Goal: Communication & Community: Ask a question

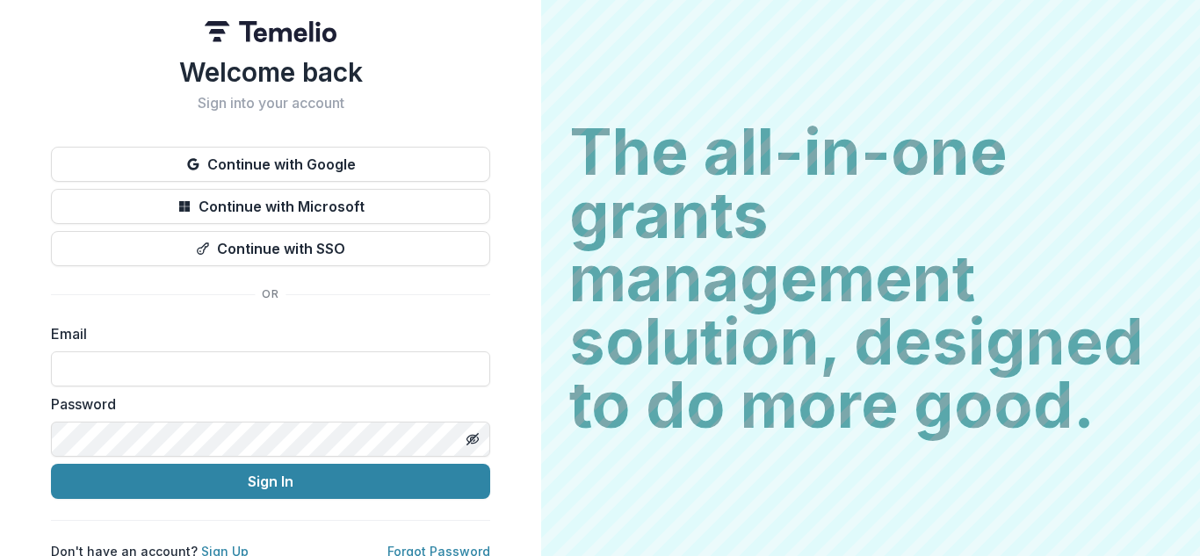
click at [237, 336] on label "Email" at bounding box center [265, 333] width 429 height 21
click at [103, 350] on div "Email" at bounding box center [270, 354] width 439 height 63
click at [113, 337] on label "Email" at bounding box center [265, 333] width 429 height 21
click at [92, 327] on label "Email" at bounding box center [265, 333] width 429 height 21
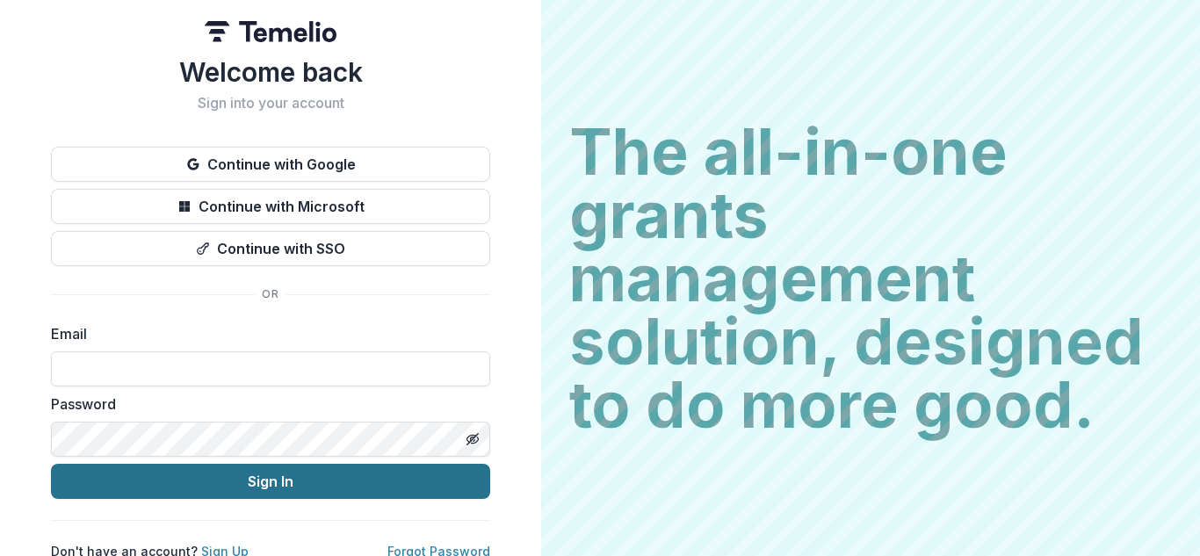
click at [273, 482] on button "Sign In" at bounding box center [270, 481] width 439 height 35
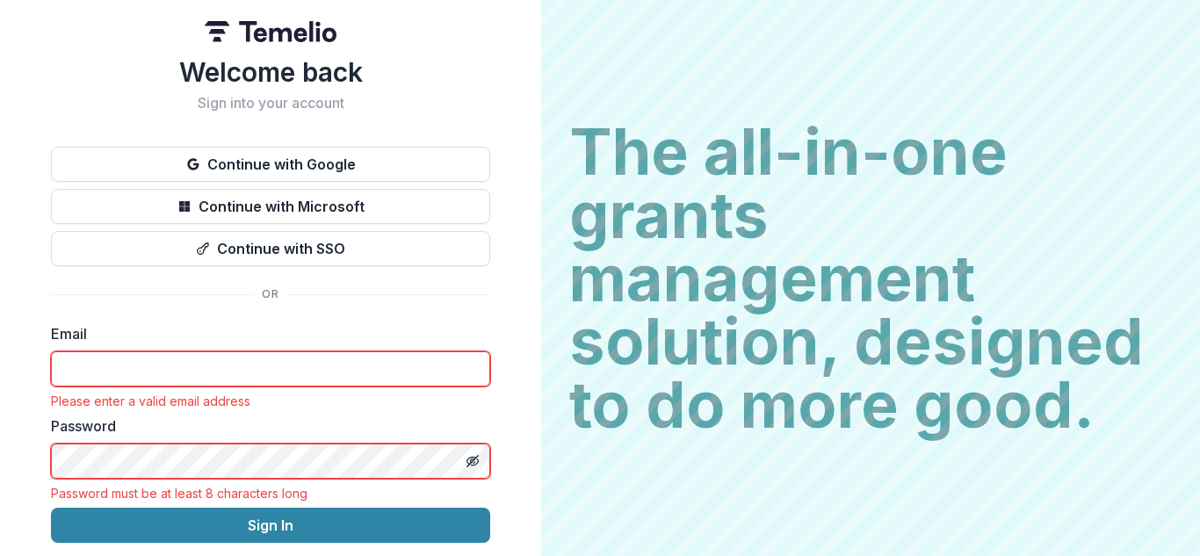
click at [96, 361] on input at bounding box center [270, 368] width 439 height 35
type input "**********"
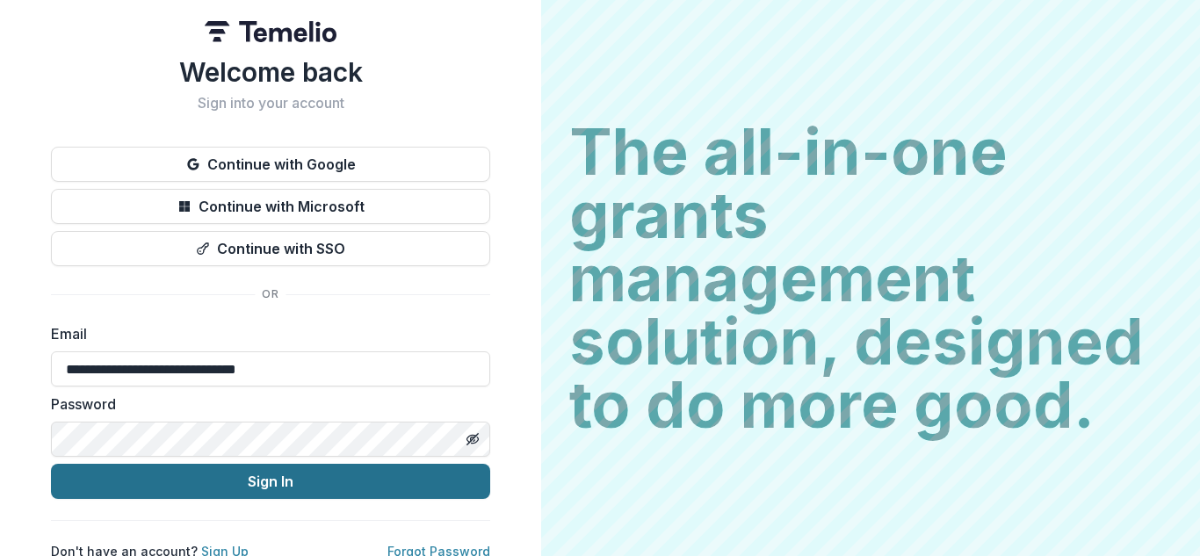
click at [242, 482] on button "Sign In" at bounding box center [270, 481] width 439 height 35
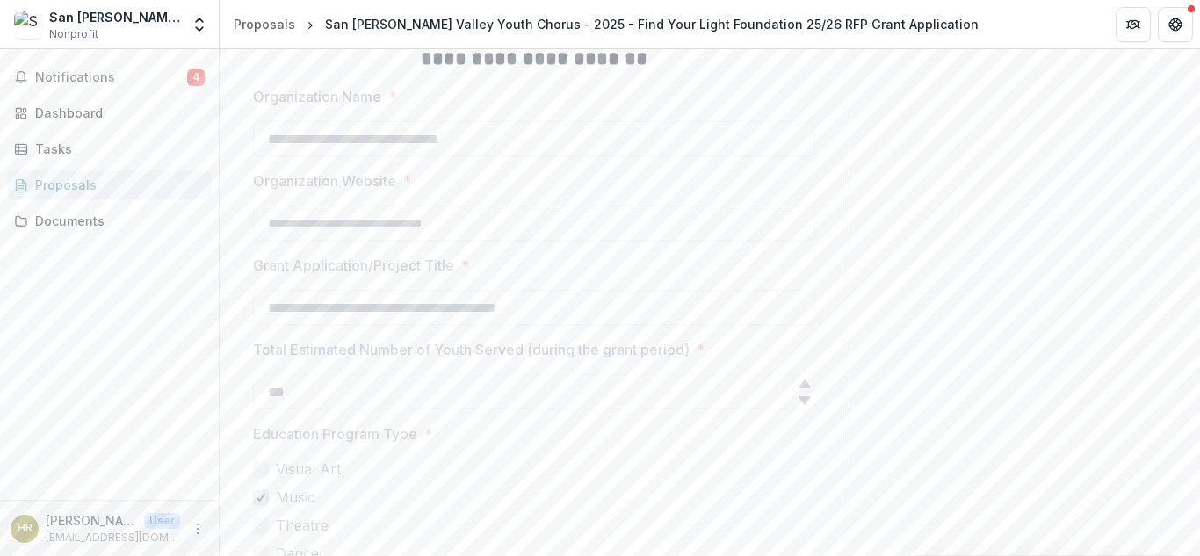
scroll to position [329, 0]
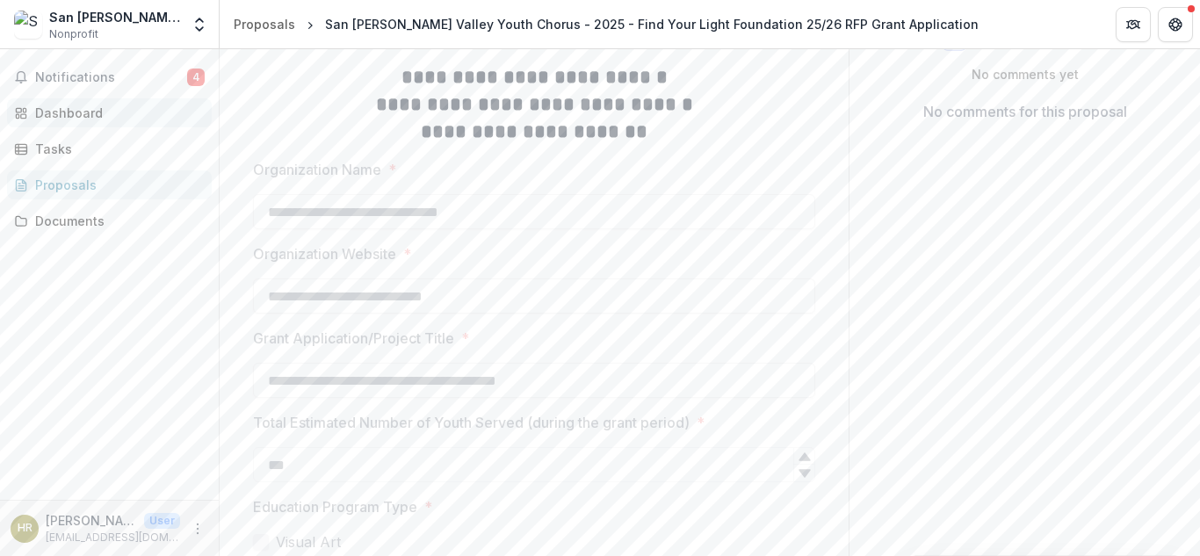
click at [64, 112] on div "Dashboard" at bounding box center [116, 113] width 163 height 18
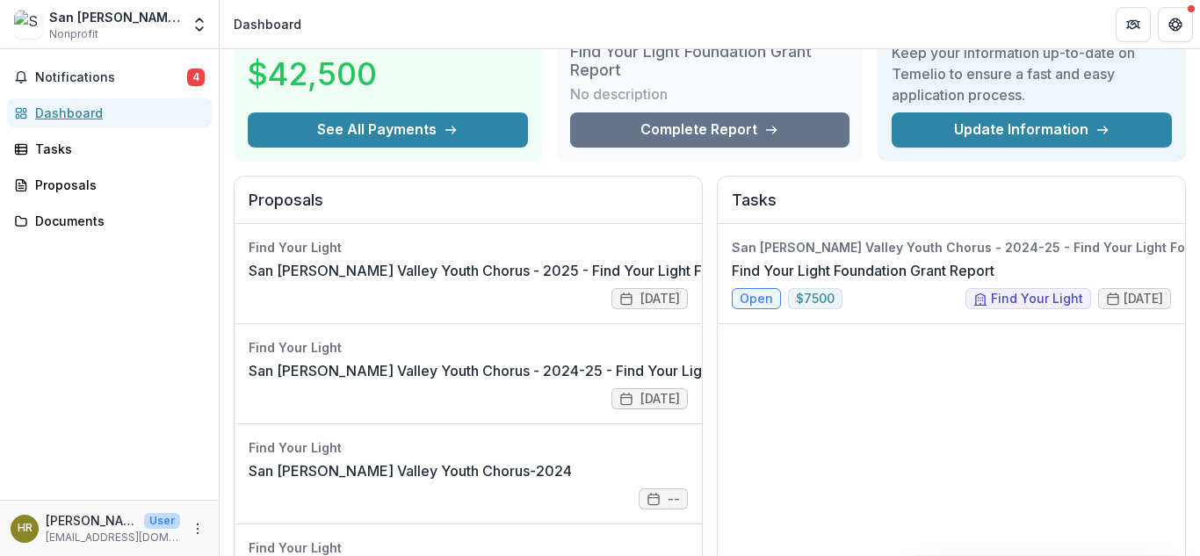
scroll to position [112, 0]
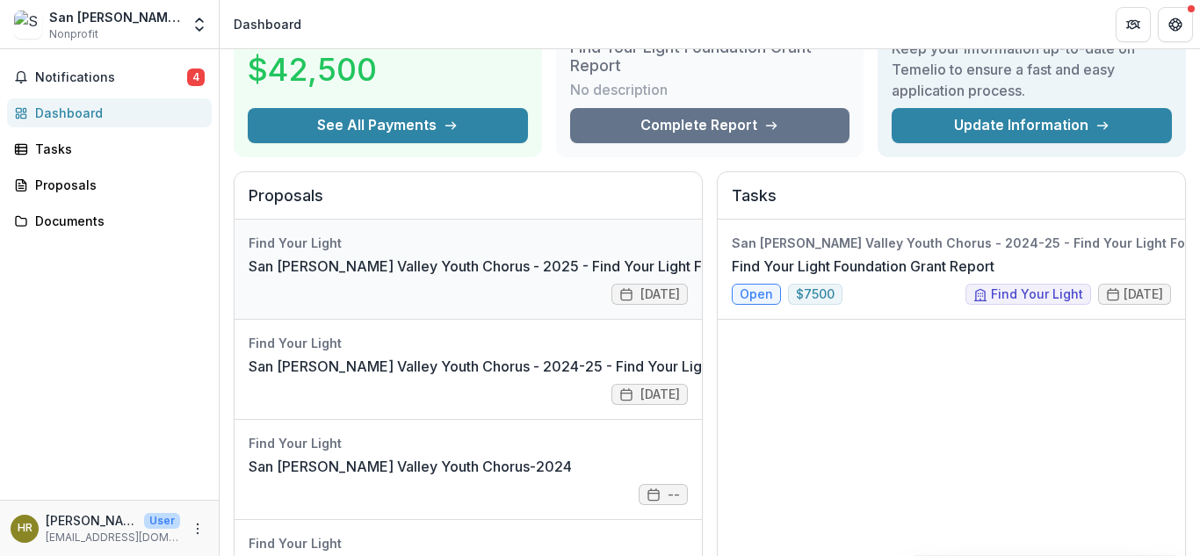
click at [459, 268] on link "San [PERSON_NAME] Valley Youth Chorus - 2025 - Find Your Light Foundation 25/26…" at bounding box center [604, 266] width 710 height 21
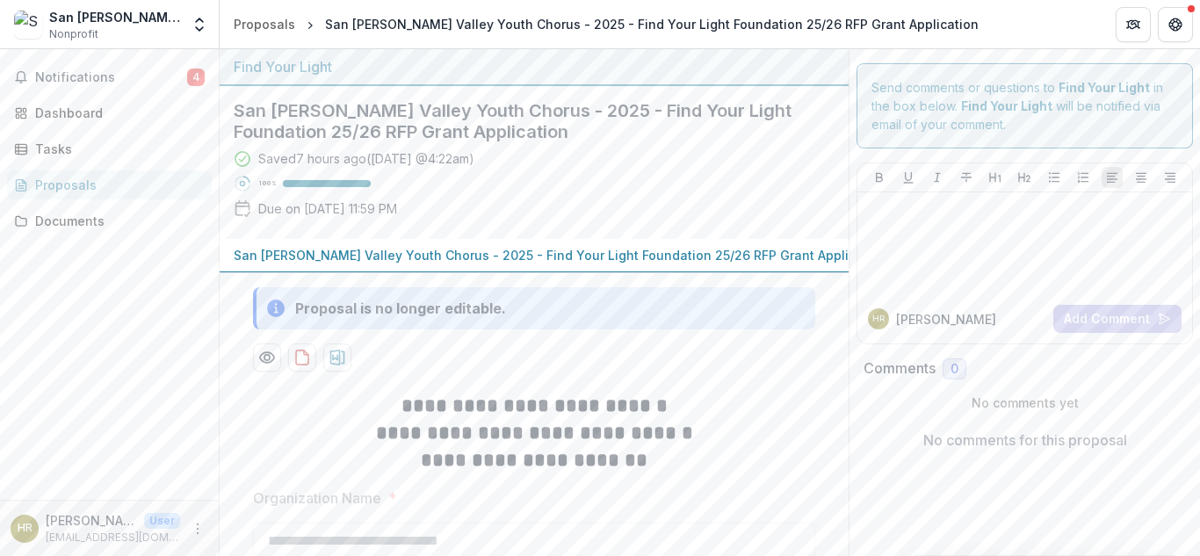
click at [697, 258] on p "San [PERSON_NAME] Valley Youth Chorus - 2025 - Find Your Light Foundation 25/26…" at bounding box center [561, 255] width 654 height 18
click at [56, 141] on div "Tasks" at bounding box center [116, 149] width 163 height 18
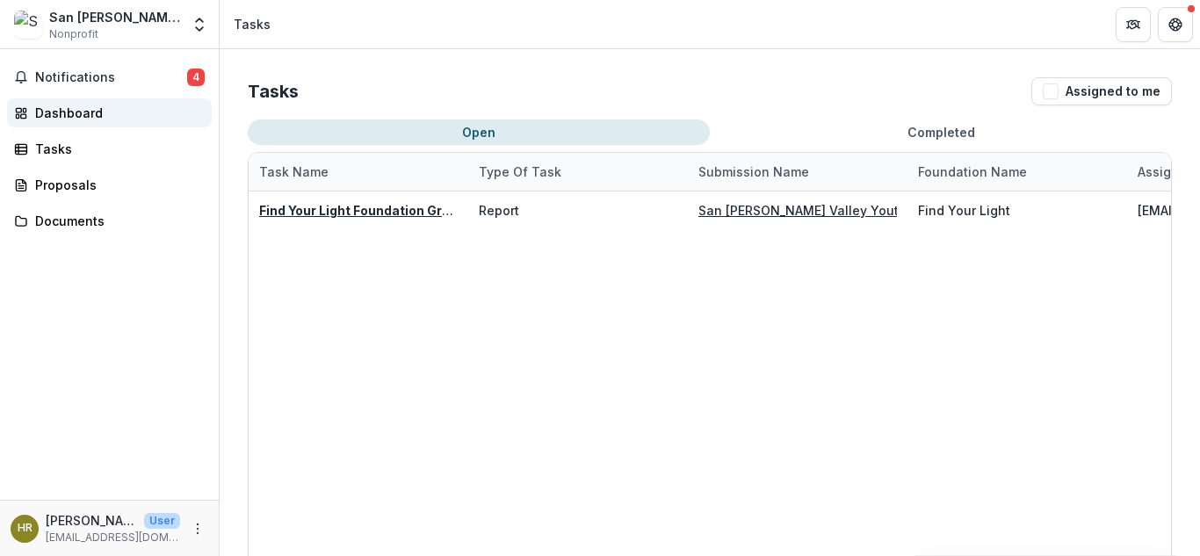
click at [61, 103] on link "Dashboard" at bounding box center [109, 112] width 205 height 29
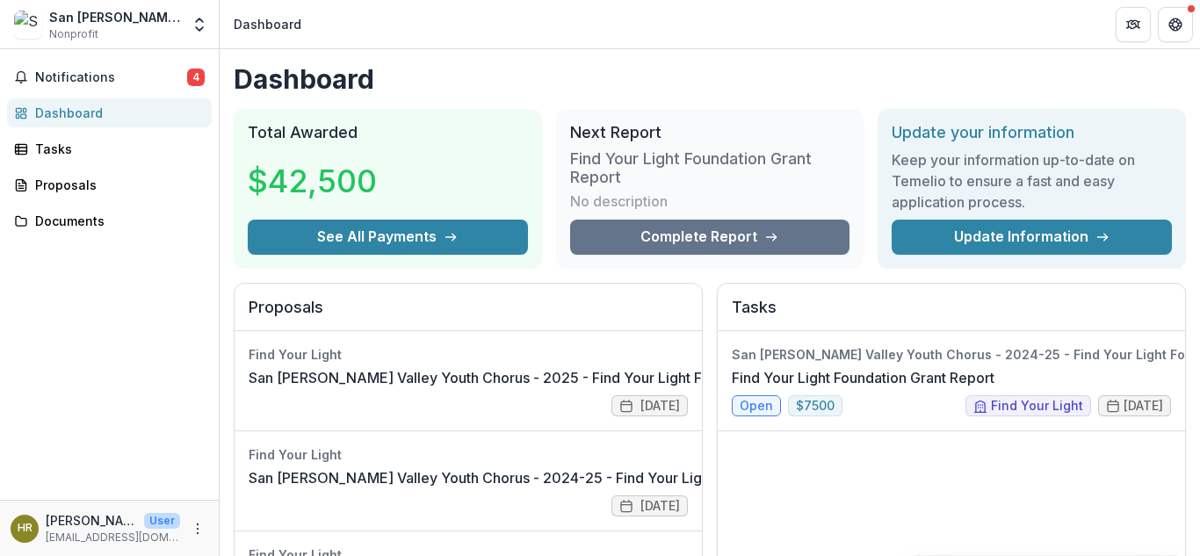
click at [64, 111] on div "Dashboard" at bounding box center [116, 113] width 163 height 18
click at [71, 74] on span "Notifications" at bounding box center [111, 77] width 152 height 15
click at [47, 141] on div "Tasks" at bounding box center [116, 149] width 163 height 18
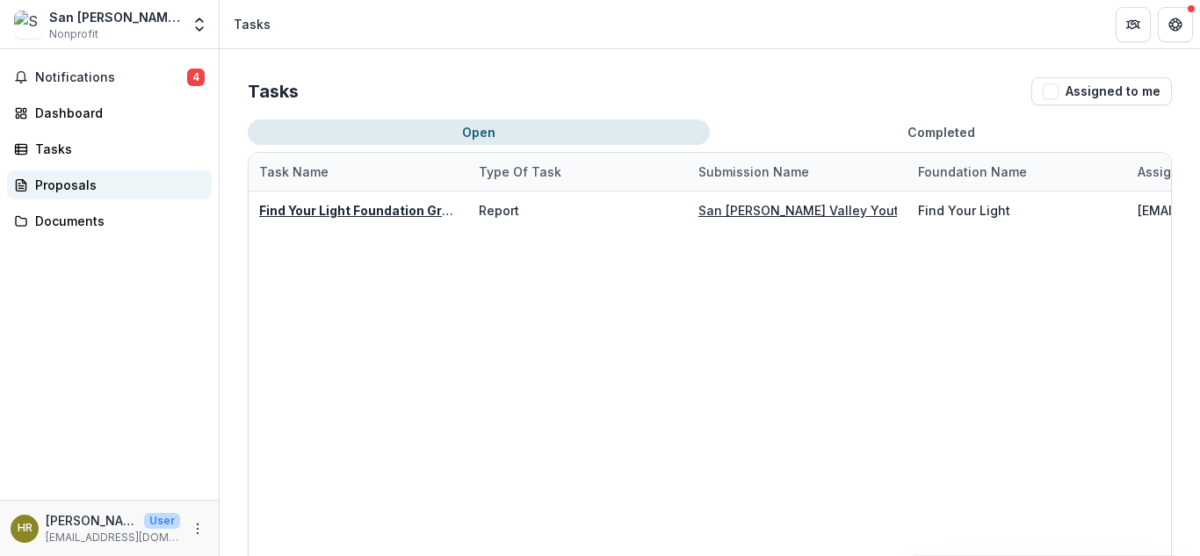
click at [54, 190] on div "Proposals" at bounding box center [116, 185] width 163 height 18
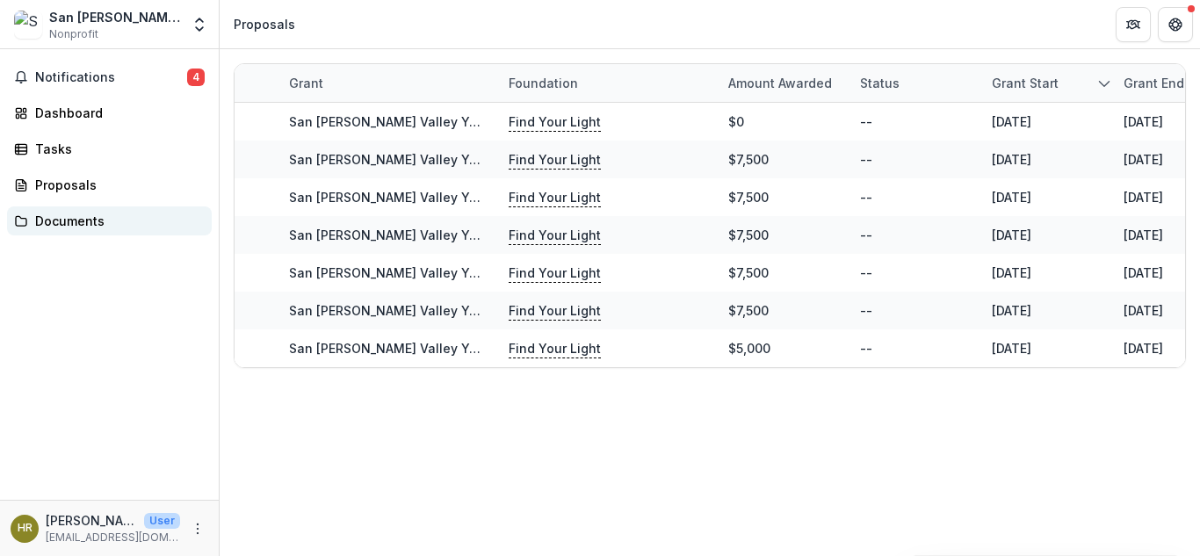
click at [62, 227] on div "Documents" at bounding box center [116, 221] width 163 height 18
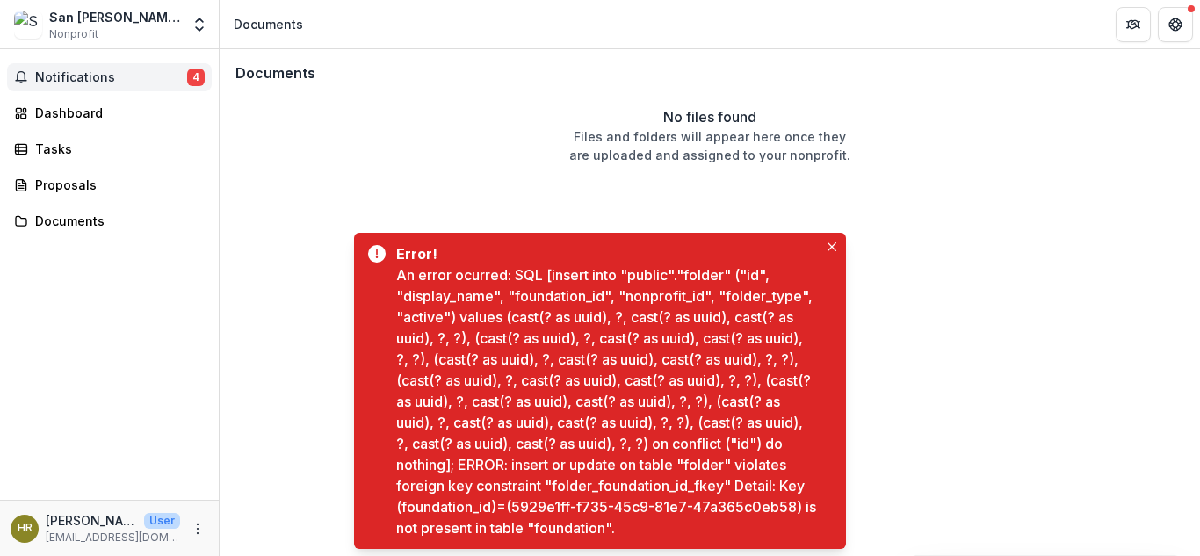
click at [57, 77] on span "Notifications" at bounding box center [111, 77] width 152 height 15
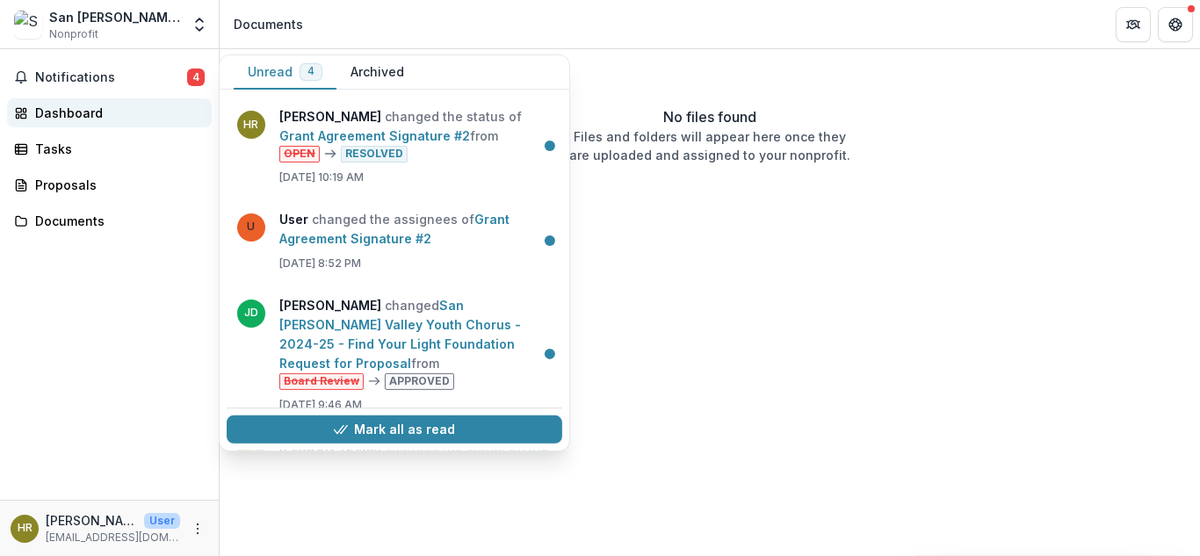
click at [67, 112] on div "Dashboard" at bounding box center [116, 113] width 163 height 18
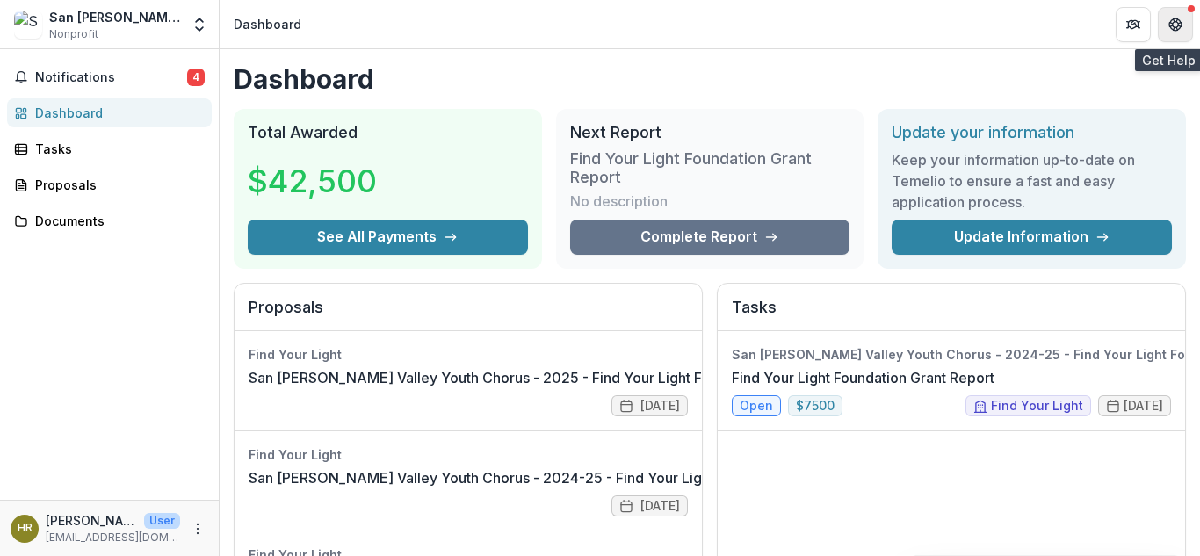
click at [1176, 24] on icon "Get Help" at bounding box center [1175, 25] width 14 height 14
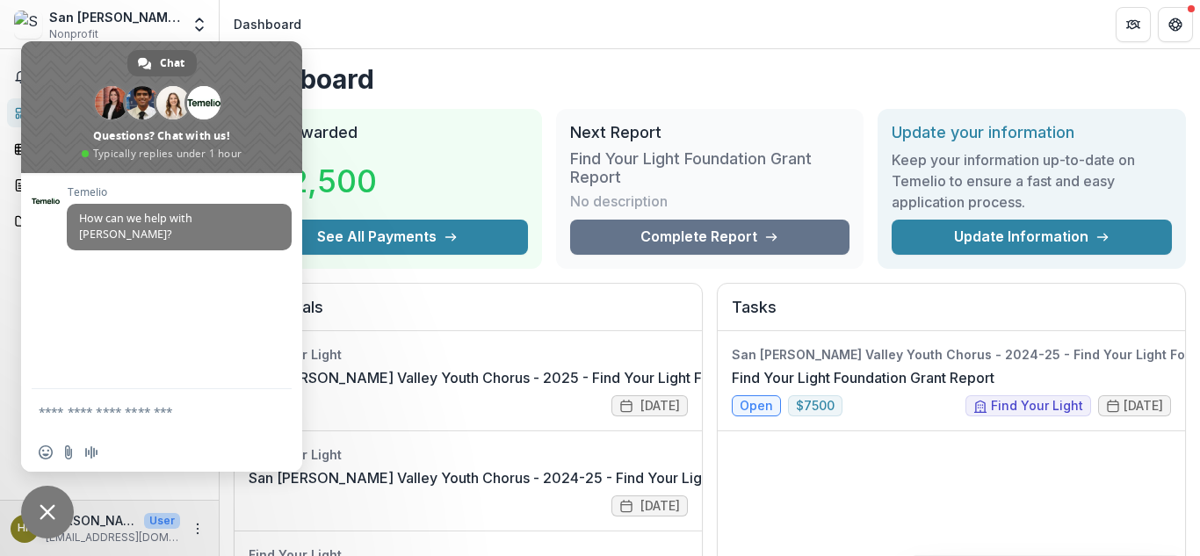
click at [86, 263] on div "[PERSON_NAME] How can we help with [PERSON_NAME]?" at bounding box center [161, 281] width 281 height 216
click at [111, 208] on span "How can we help with [PERSON_NAME]?" at bounding box center [179, 227] width 225 height 47
click at [89, 413] on textarea "Compose your message..." at bounding box center [144, 411] width 211 height 44
click at [112, 456] on div "Insert an emoji Send a file Audio message" at bounding box center [161, 452] width 281 height 39
click at [43, 412] on textarea "Compose your message..." at bounding box center [144, 411] width 211 height 44
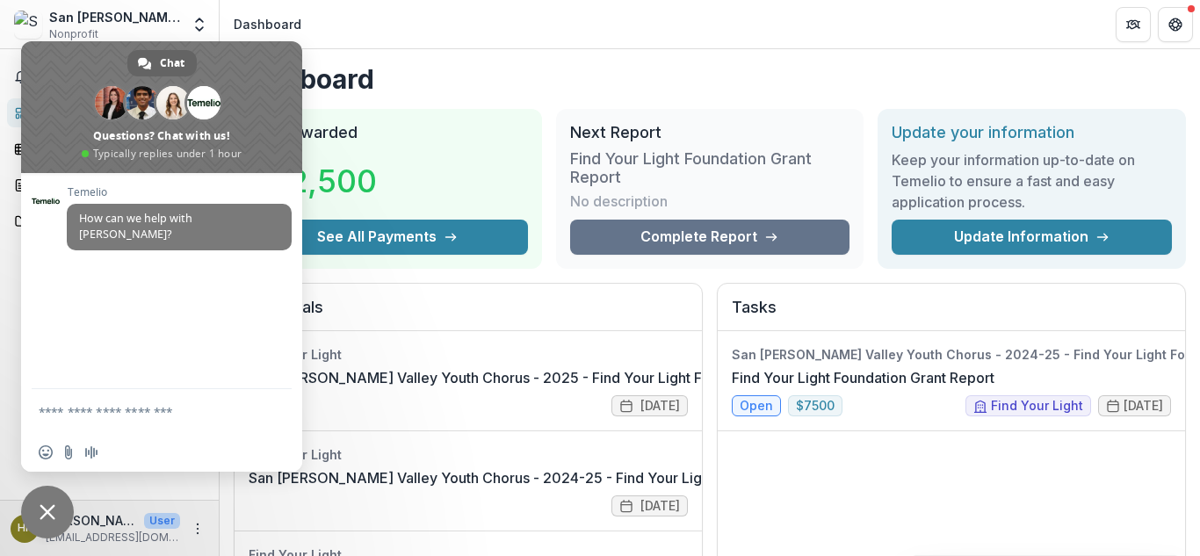
click at [43, 412] on textarea "Compose your message..." at bounding box center [144, 411] width 211 height 44
type textarea "**********"
click at [755, 388] on link "Find Your Light Foundation Grant Report" at bounding box center [863, 377] width 263 height 21
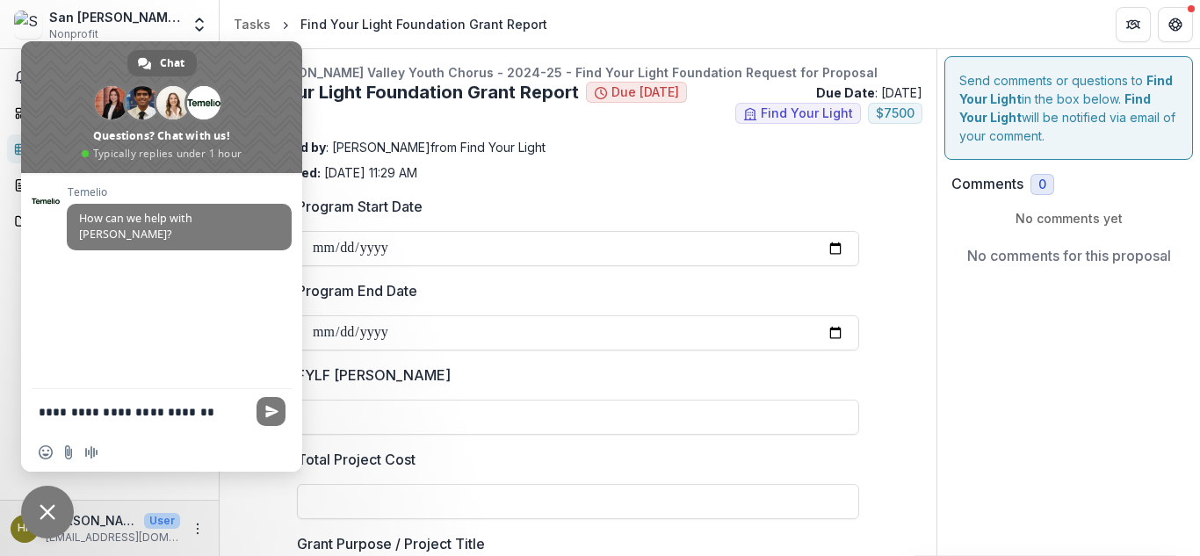
type input "******"
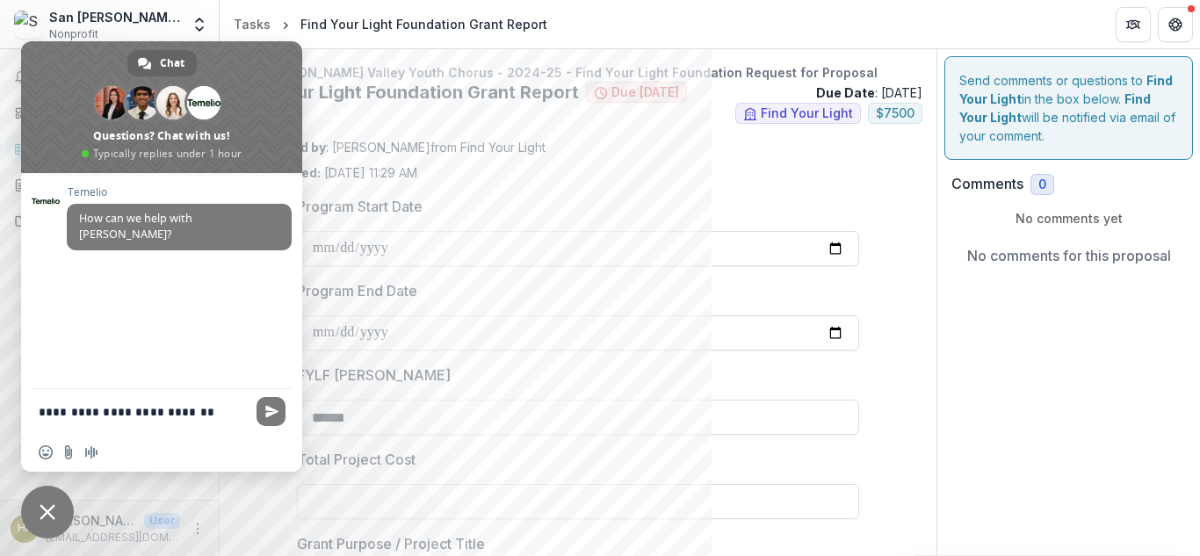
click at [201, 409] on textarea "**********" at bounding box center [144, 411] width 211 height 44
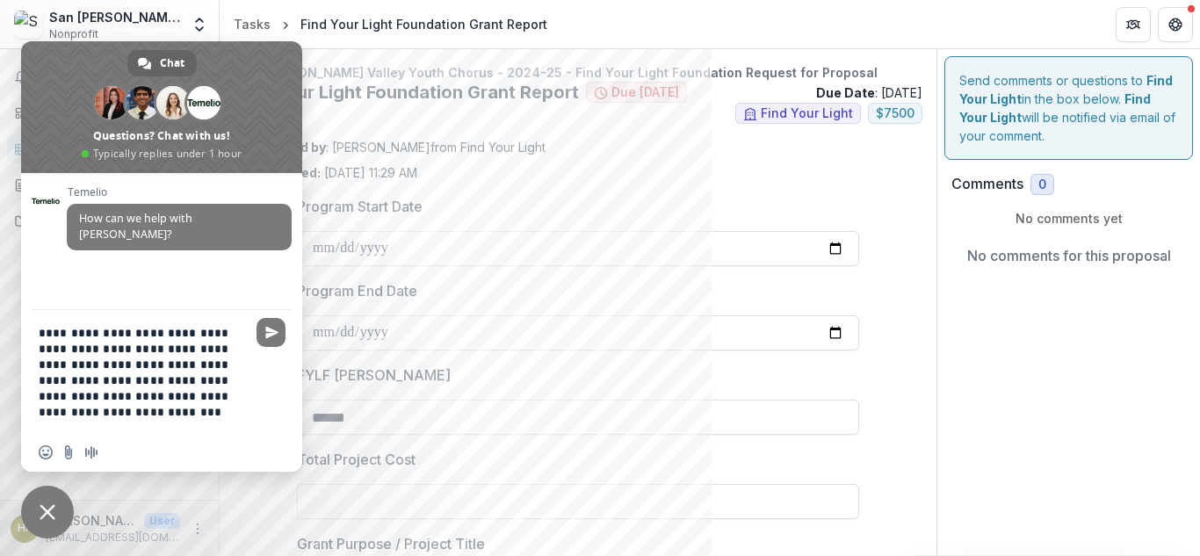
type textarea "**********"
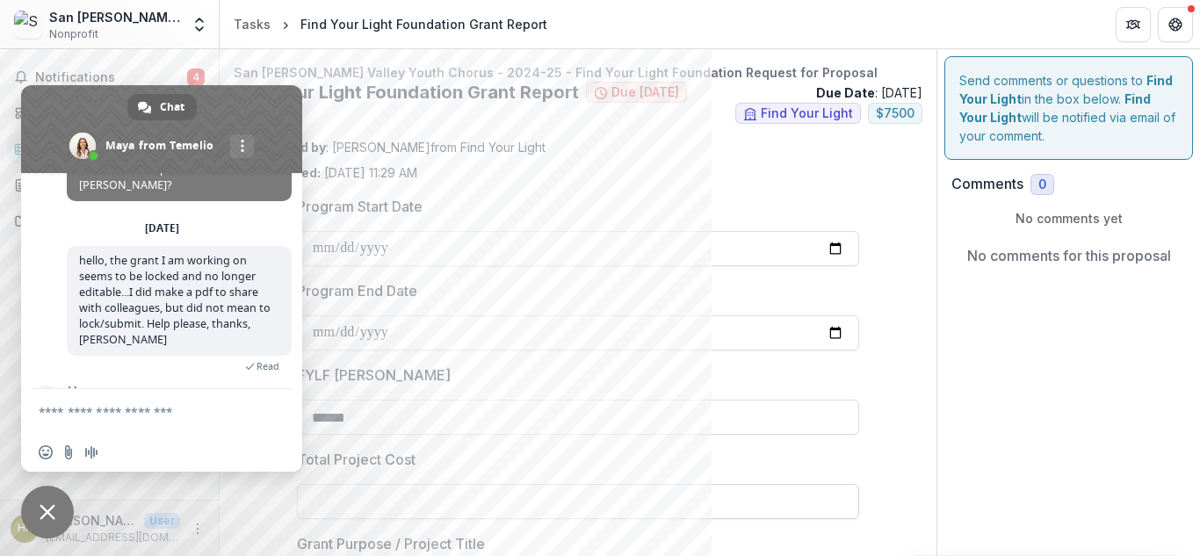
scroll to position [160, 0]
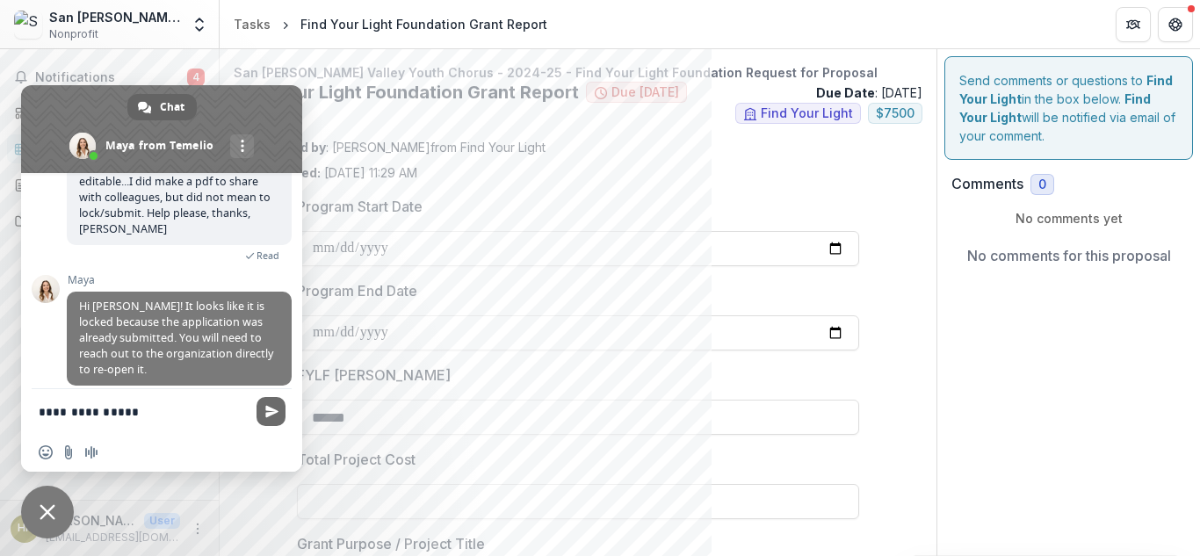
type textarea "**********"
click at [275, 410] on span "Send" at bounding box center [271, 411] width 13 height 13
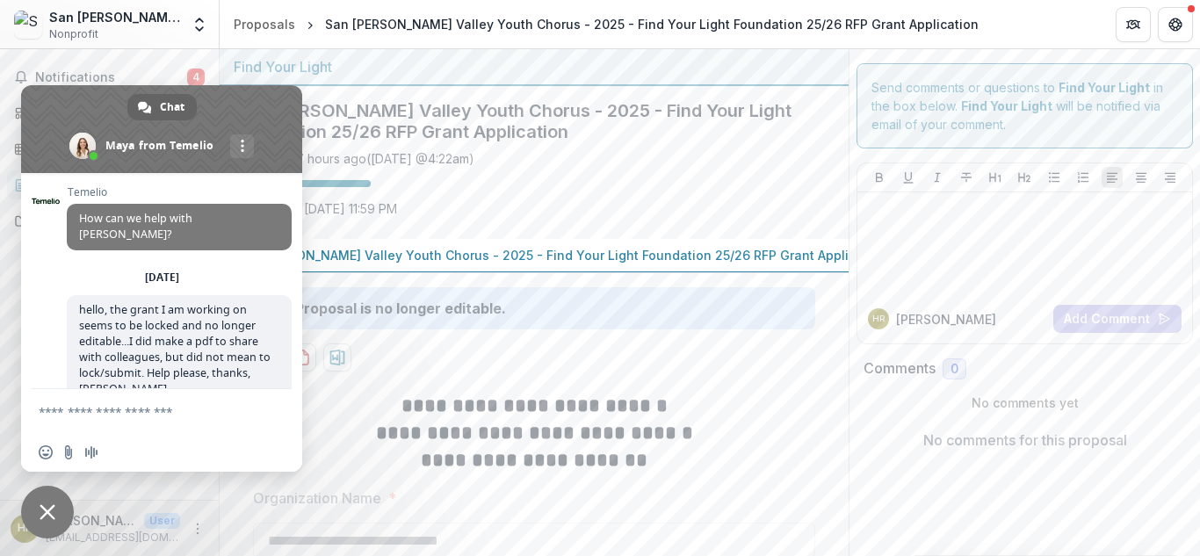
scroll to position [203, 0]
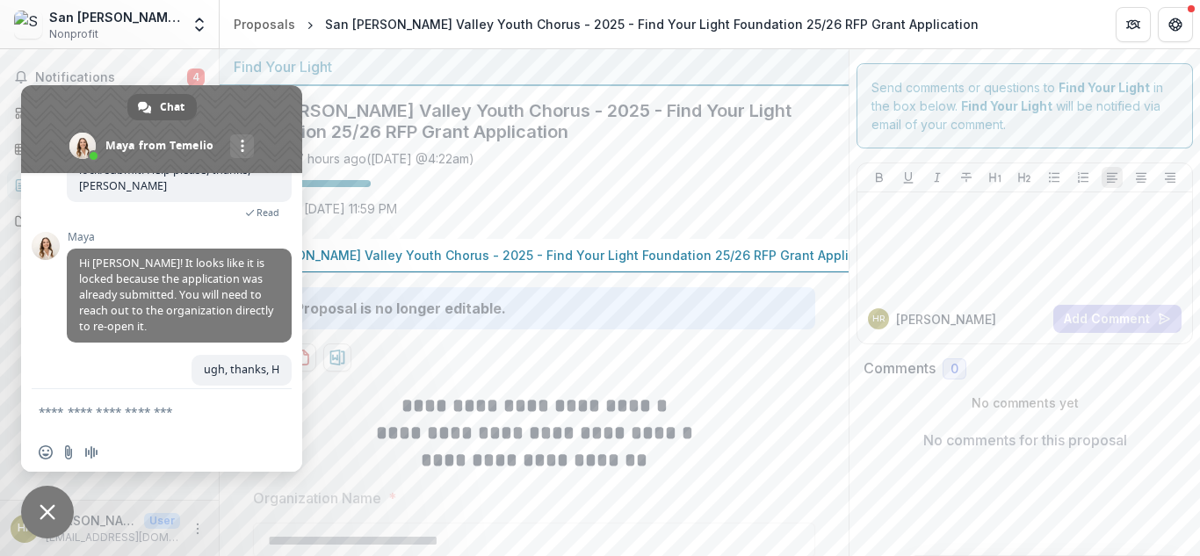
click at [529, 201] on div "Saved 7 hours ago ( Today @ 4:22am ) 100 % Due on Sep 05, 2025, 11:59 PM" at bounding box center [520, 187] width 573 height 76
click at [654, 228] on div "San Fernando Valley Youth Chorus - 2025 - Find Your Light Foundation 25/26 RFP …" at bounding box center [520, 162] width 601 height 153
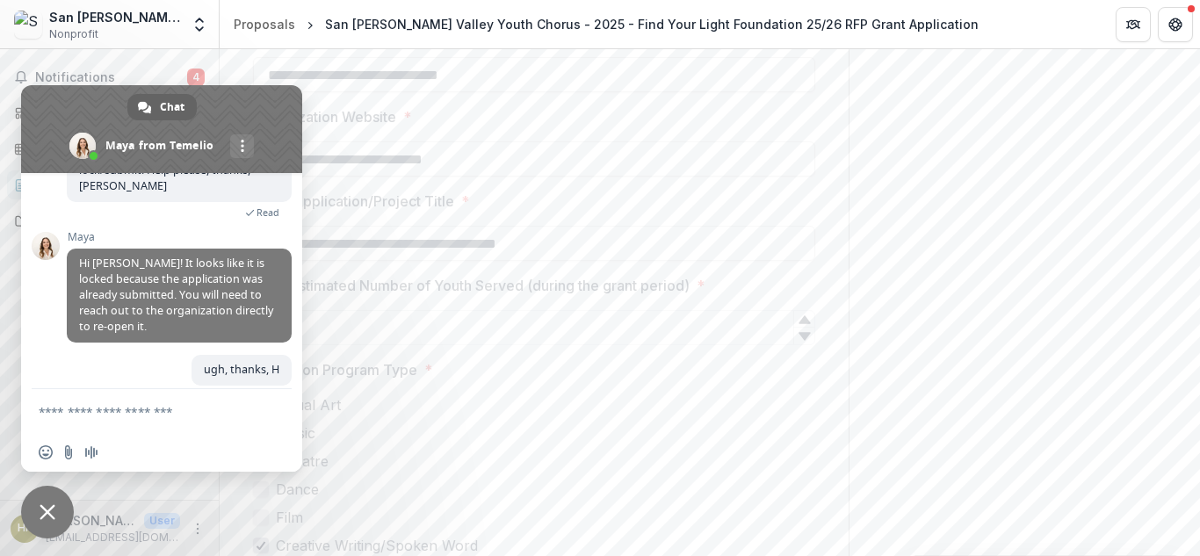
scroll to position [481, 0]
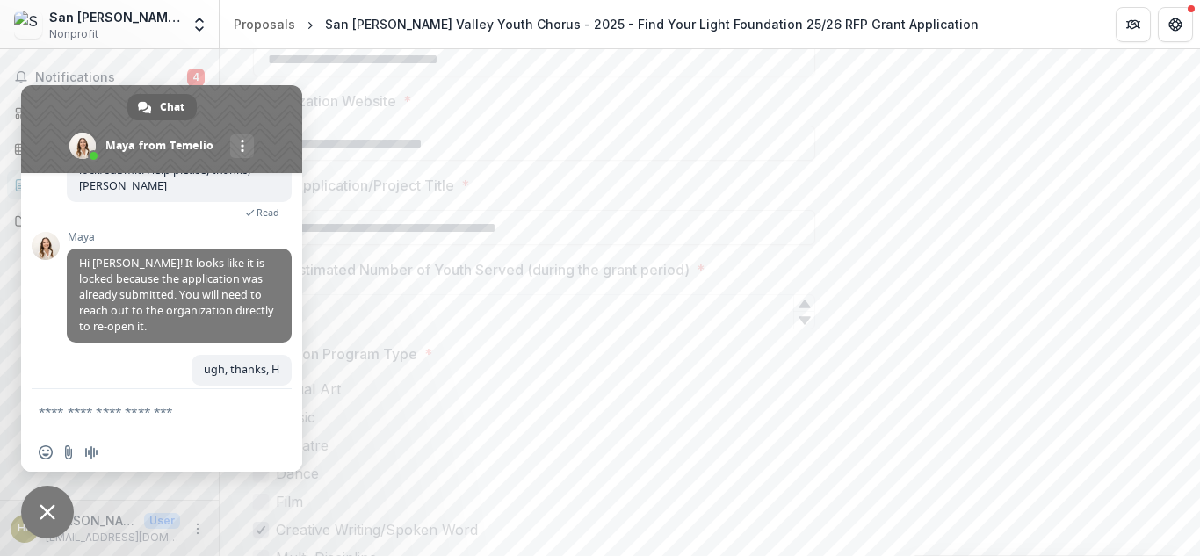
click at [274, 103] on span at bounding box center [161, 129] width 281 height 88
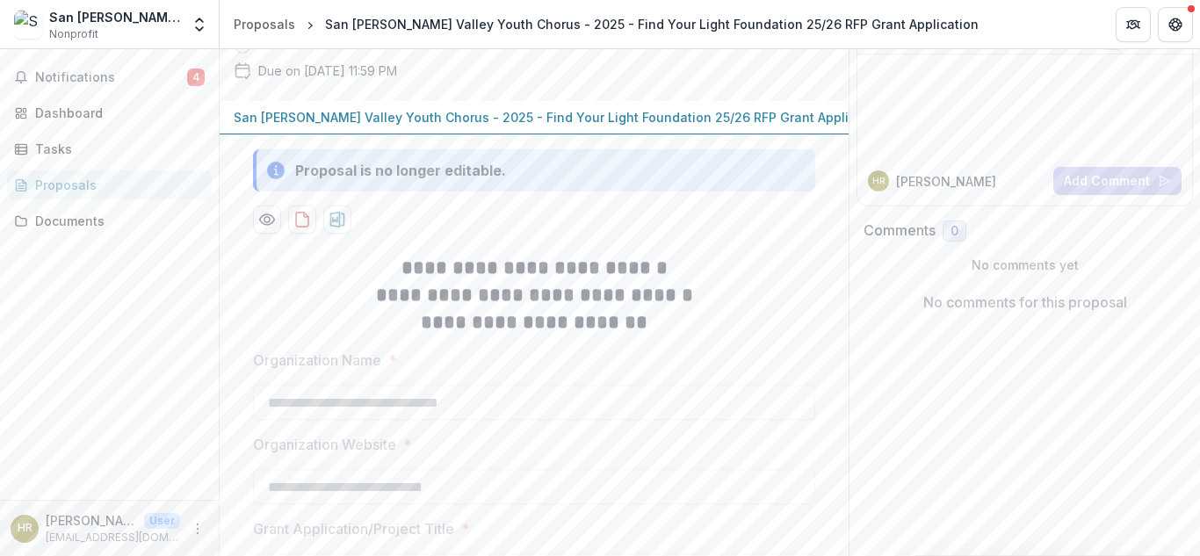
scroll to position [143, 0]
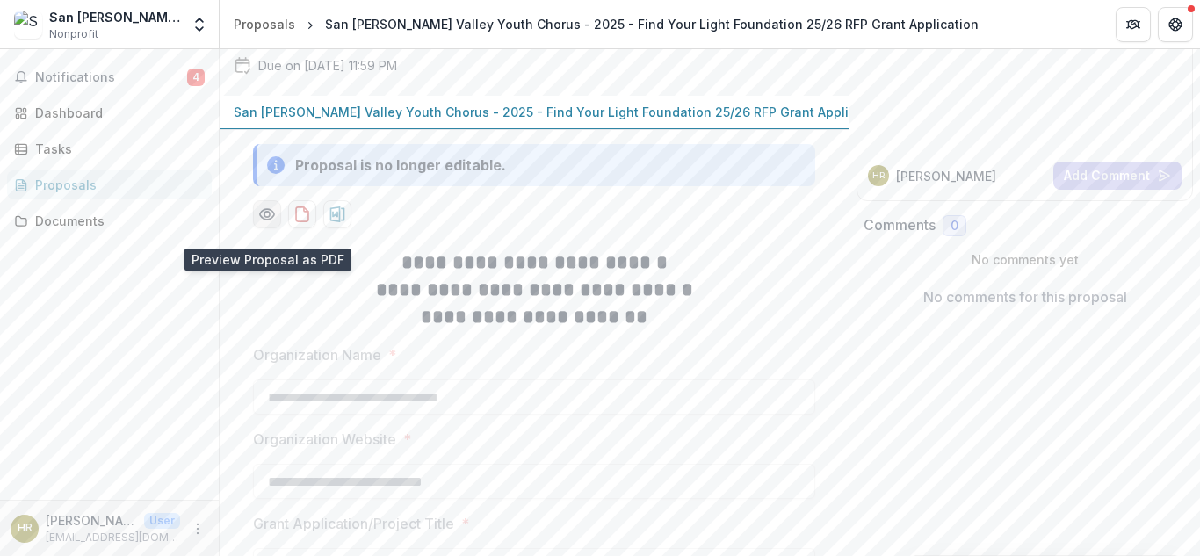
click at [265, 223] on icon "Preview 3097b63f-ff43-44f6-b080-0b8edfde6d42-0.pdf" at bounding box center [267, 215] width 18 height 18
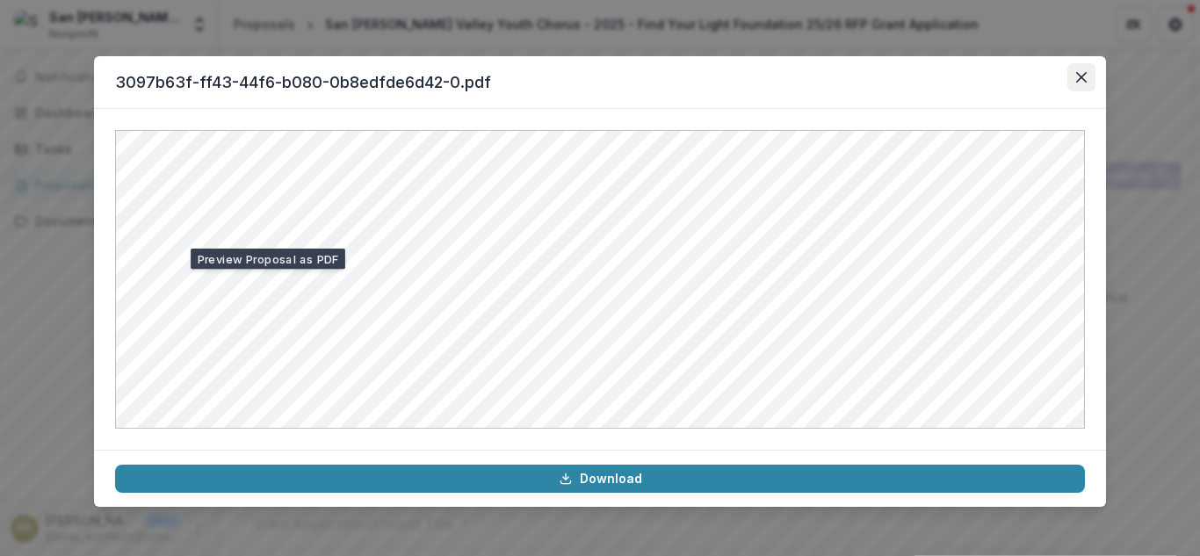
click at [1082, 76] on icon "Close" at bounding box center [1081, 77] width 11 height 11
